Goal: Check status: Check status

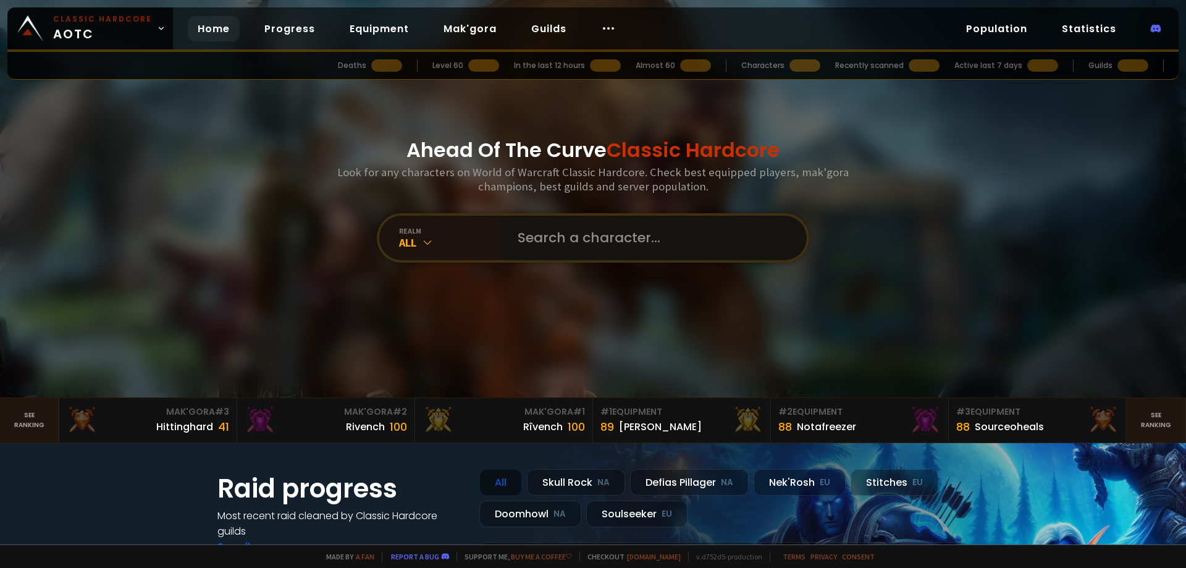
click at [582, 239] on input "text" at bounding box center [651, 238] width 282 height 44
paste input "Valanorr"
type input "Valanorr"
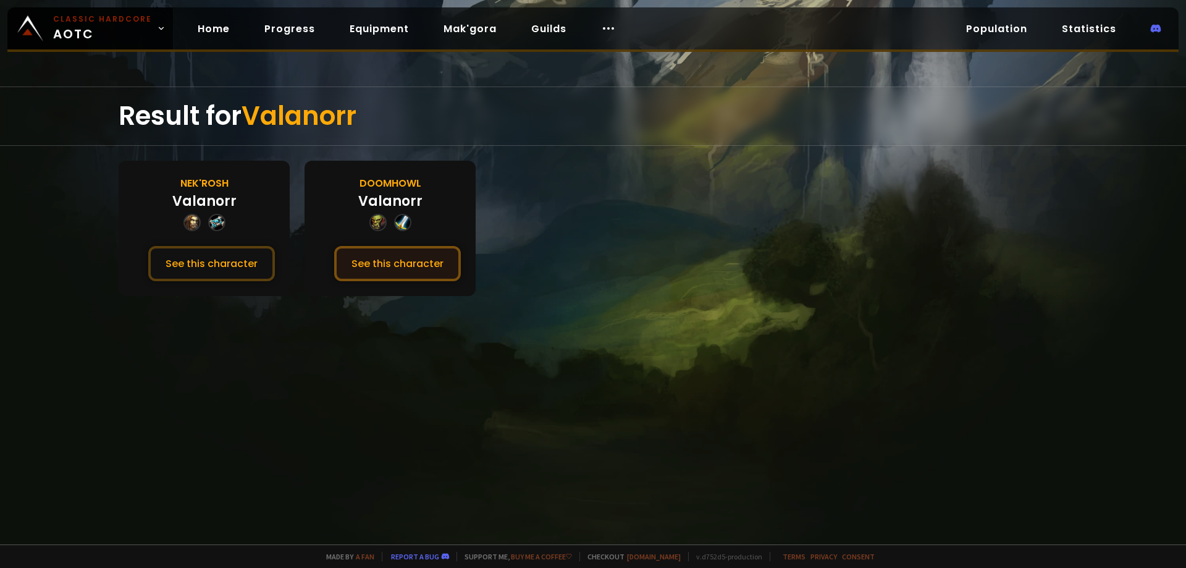
click at [405, 269] on button "See this character" at bounding box center [397, 263] width 127 height 35
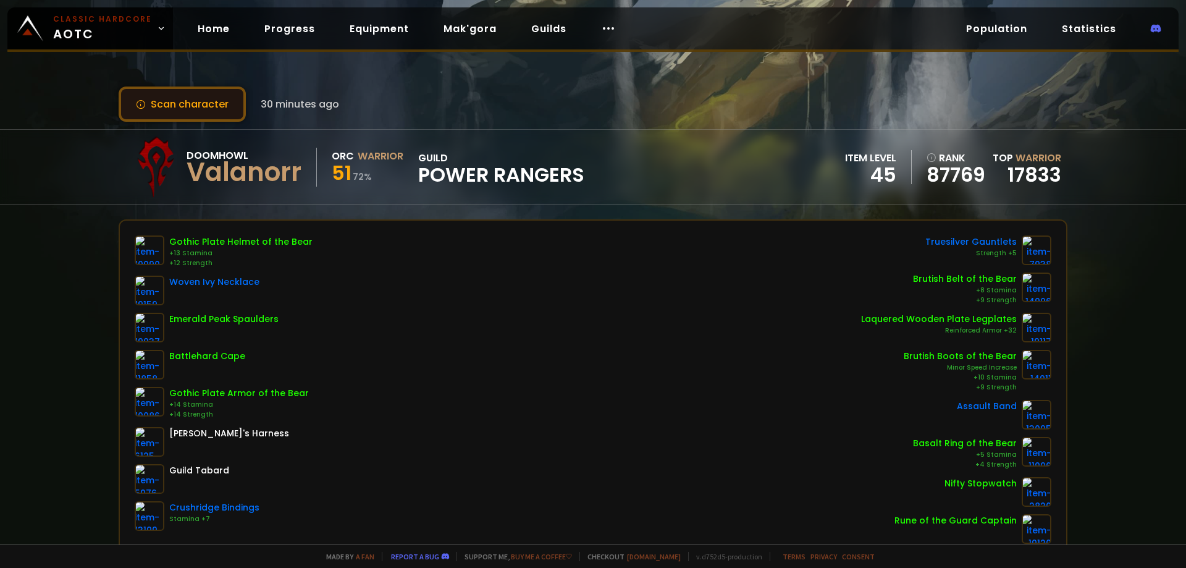
click at [224, 103] on button "Scan character" at bounding box center [182, 103] width 127 height 35
drag, startPoint x: 188, startPoint y: 112, endPoint x: 182, endPoint y: 133, distance: 21.1
click at [188, 112] on button "Scan character" at bounding box center [182, 103] width 127 height 35
click at [91, 81] on div "Scan character a few seconds ago Doomhowl Valanorr Orc Warrior 52 72 % guild Po…" at bounding box center [593, 272] width 1186 height 544
